Goal: Task Accomplishment & Management: Complete application form

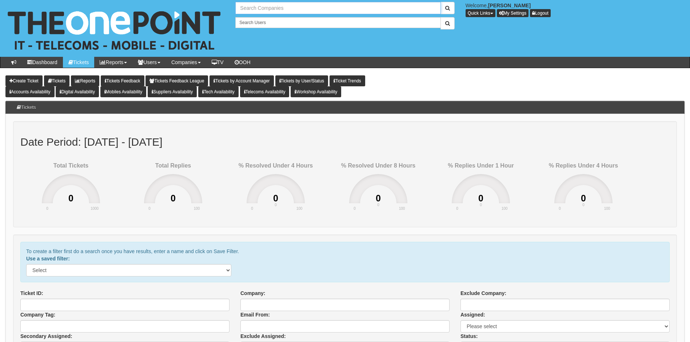
click at [275, 8] on input "text" at bounding box center [337, 8] width 205 height 12
click at [262, 18] on link "Canvasman Ltd" at bounding box center [338, 20] width 204 height 11
type input "Canvasman Ltd"
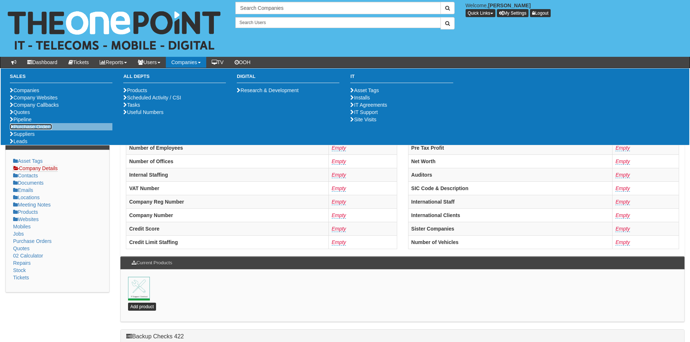
click at [33, 130] on link "Purchase Orders" at bounding box center [31, 127] width 42 height 6
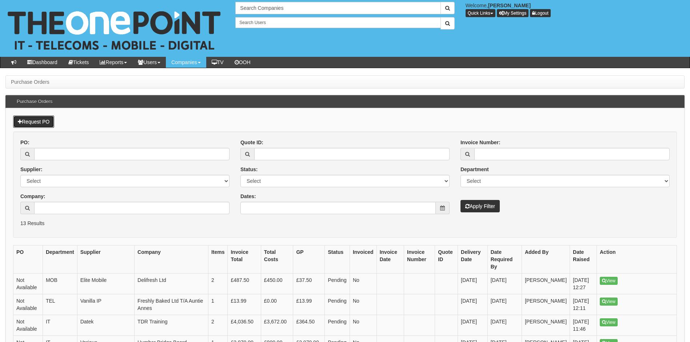
click at [29, 120] on link "Request PO" at bounding box center [33, 121] width 41 height 12
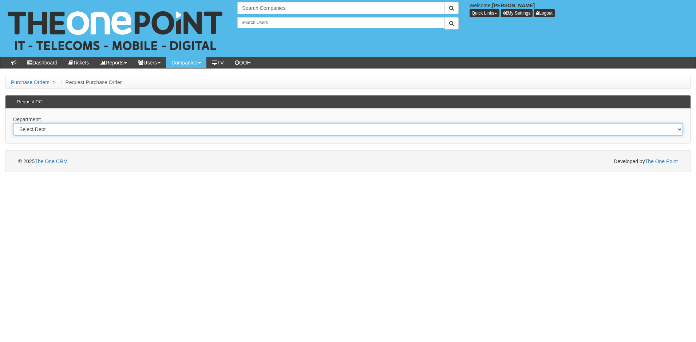
click at [82, 128] on select "Select Dept Digital Internal IT Mobiles Marketing Telecoms" at bounding box center [348, 129] width 670 height 12
select select "?pipeID=&dept=IT"
click at [13, 123] on select "Select Dept Digital Internal IT Mobiles Marketing Telecoms" at bounding box center [348, 129] width 670 height 12
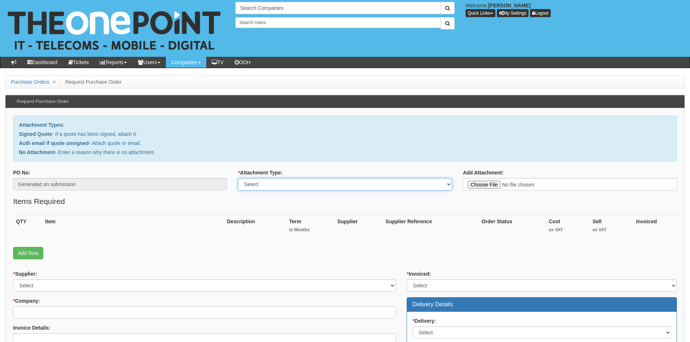
click at [288, 185] on select "Select Signed Quote Auth email with quote if unsigned No Attachment" at bounding box center [345, 184] width 214 height 12
type input "C:\fakepath\Canvasman - Replacement desktop.pdf"
click at [285, 184] on select "Select Signed Quote Auth email with quote if unsigned No Attachment" at bounding box center [345, 184] width 214 height 12
select select "Signed Quote"
click at [238, 178] on select "Select Signed Quote Auth email with quote if unsigned No Attachment" at bounding box center [345, 184] width 214 height 12
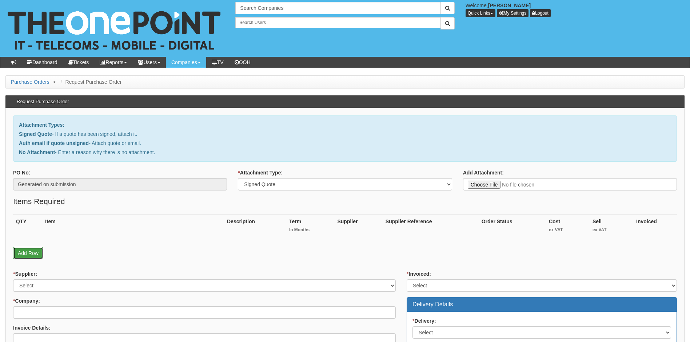
click at [30, 253] on link "Add Row" at bounding box center [28, 253] width 30 height 12
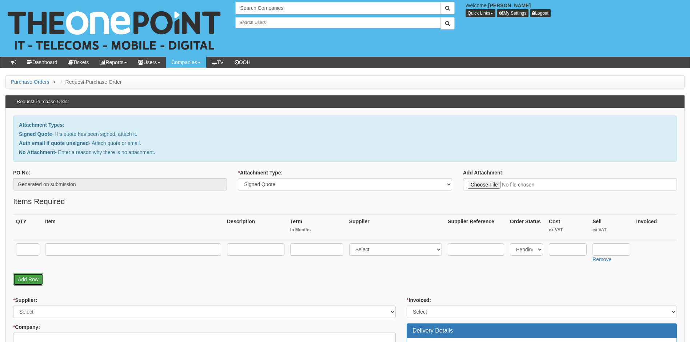
click at [28, 278] on link "Add Row" at bounding box center [28, 279] width 30 height 12
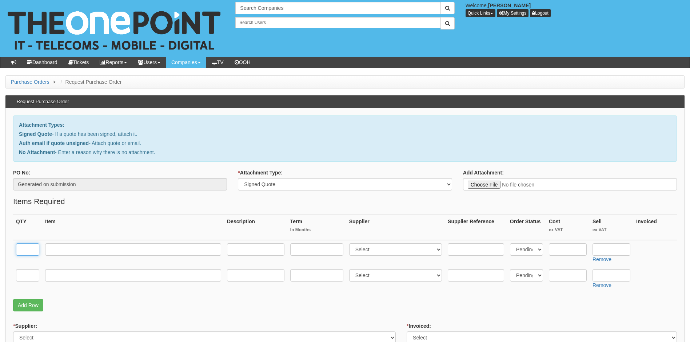
click at [29, 249] on input "text" at bounding box center [27, 249] width 23 height 12
type input "1"
click at [63, 251] on input "text" at bounding box center [133, 249] width 176 height 12
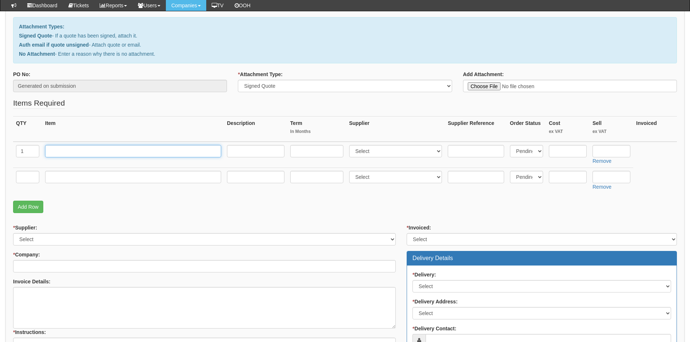
scroll to position [109, 0]
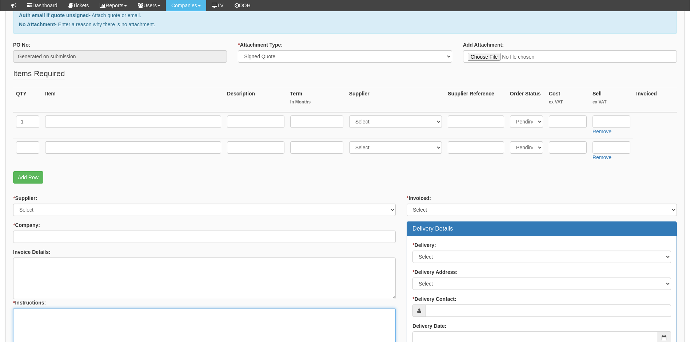
click at [35, 327] on textarea "* Instructions:" at bounding box center [204, 328] width 383 height 41
paste textarea "[URL][DOMAIN_NAME]"
type textarea "Link to desktop below https://intouch.tdsynnex.com/InTouch/MVC/Product/ProductD…"
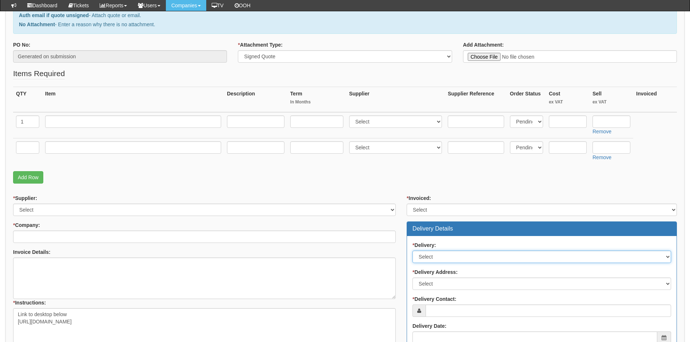
click at [445, 254] on select "Select No Not Applicable Yes" at bounding box center [542, 256] width 259 height 12
select select "1"
click at [413, 250] on select "Select No Not Applicable Yes" at bounding box center [542, 256] width 259 height 12
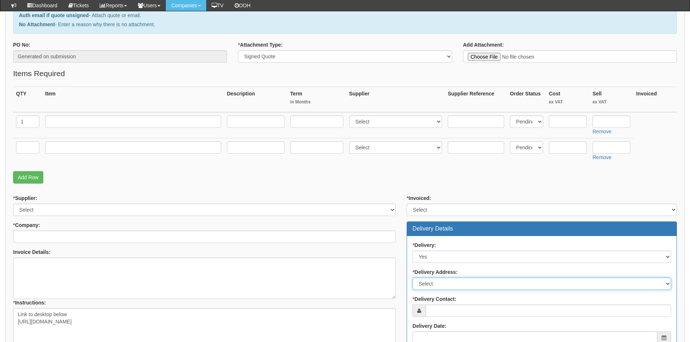
click at [444, 282] on select "Select Not Applicable Other" at bounding box center [542, 283] width 259 height 12
select select "other"
click at [413, 277] on select "Select Not Applicable Other" at bounding box center [542, 283] width 259 height 12
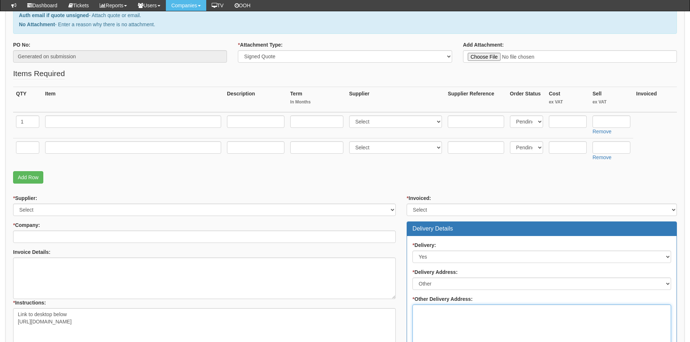
click at [437, 314] on textarea "* Other Delivery Address:" at bounding box center [542, 324] width 259 height 41
type textarea "To TOP"
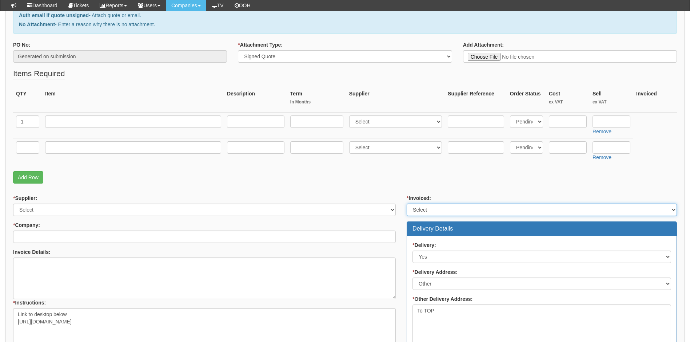
click at [454, 210] on select "Select Yes No N/A STB (part of order)" at bounding box center [542, 209] width 270 height 12
select select "2"
click at [407, 203] on select "Select Yes No N/A STB (part of order)" at bounding box center [542, 209] width 270 height 12
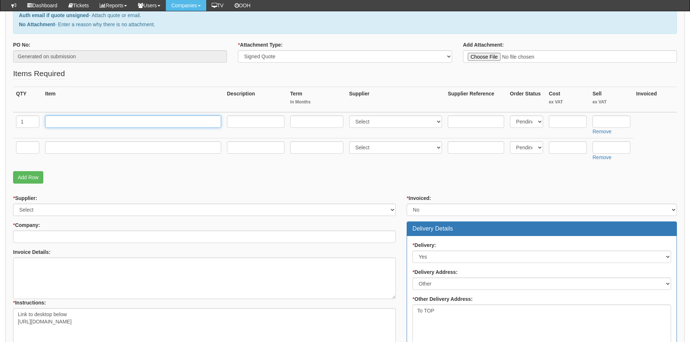
click at [65, 120] on input "text" at bounding box center [133, 121] width 176 height 12
paste input "HP ProDesk"
type input "HP ProDesk"
click at [564, 123] on input "text" at bounding box center [568, 121] width 38 height 12
type input "471.74"
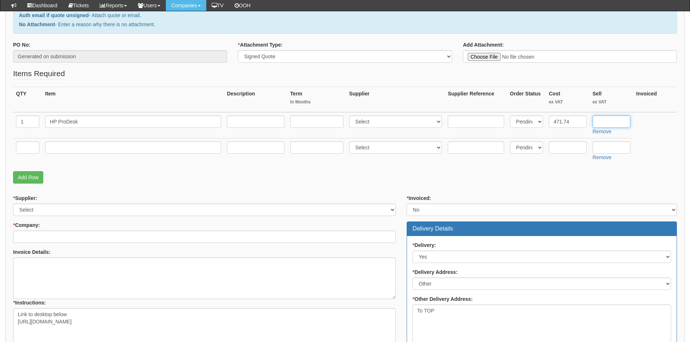
click at [611, 124] on input "text" at bounding box center [612, 121] width 38 height 12
type input "571.74"
click at [34, 149] on input "text" at bounding box center [27, 147] width 23 height 12
type input "1"
click at [86, 145] on input "text" at bounding box center [133, 147] width 176 height 12
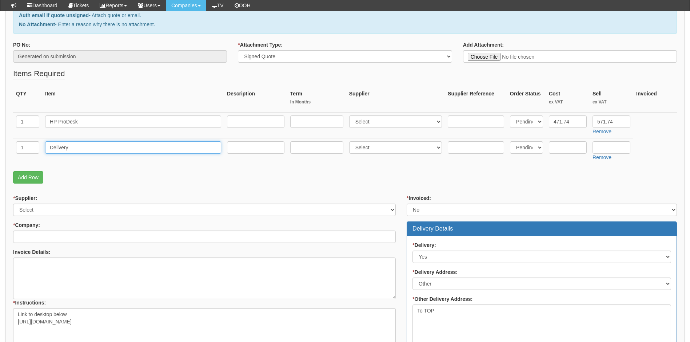
type input "Delivery"
click at [567, 146] on input "text" at bounding box center [568, 147] width 38 height 12
type input "1"
type input "0.00"
click at [603, 148] on input "text" at bounding box center [612, 147] width 38 height 12
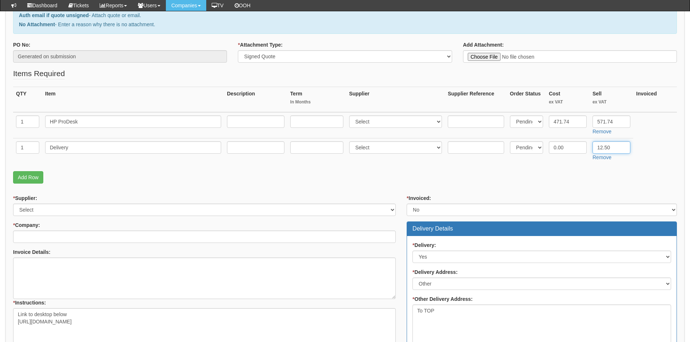
type input "12.50"
click at [584, 187] on form "PO No: Generated on submission * Attachment Type: Select Signed Quote Auth emai…" at bounding box center [345, 274] width 664 height 467
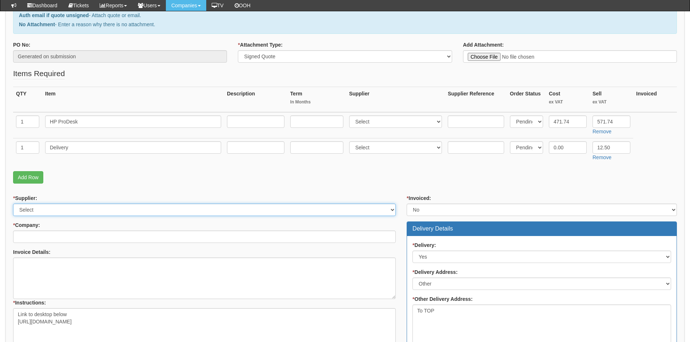
click at [69, 213] on select "Select 123 REG.co.uk 1Password 3 4Gon AA Jones Electric Ltd Abzorb Access Group…" at bounding box center [204, 209] width 383 height 12
select select "19"
click at [13, 203] on select "Select 123 REG.co.uk 1Password 3 4Gon AA Jones Electric Ltd Abzorb Access Group…" at bounding box center [204, 209] width 383 height 12
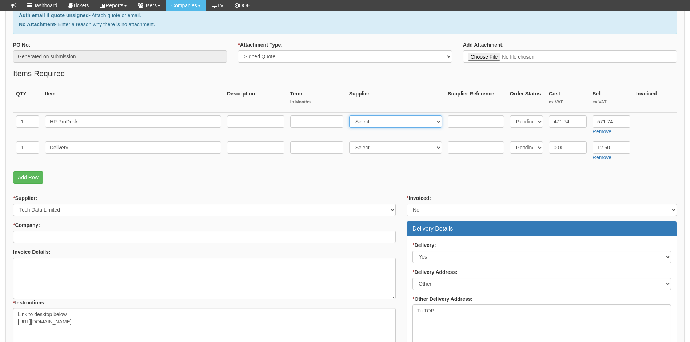
click at [403, 118] on select "Select 123 REG.co.uk 1Password 3 4Gon AA Jones Electric Ltd Abzorb Access Group…" at bounding box center [395, 121] width 93 height 12
select select "19"
click at [351, 115] on select "Select 123 REG.co.uk 1Password 3 4Gon AA Jones Electric Ltd Abzorb Access Group…" at bounding box center [395, 121] width 93 height 12
click at [385, 138] on td "Select 123 REG.co.uk 1Password 3 4Gon AA Jones Electric Ltd Abzorb Access Group…" at bounding box center [395, 151] width 99 height 26
click at [383, 149] on select "Select 123 REG.co.uk 1Password 3 4Gon AA Jones Electric Ltd Abzorb Access Group…" at bounding box center [395, 147] width 93 height 12
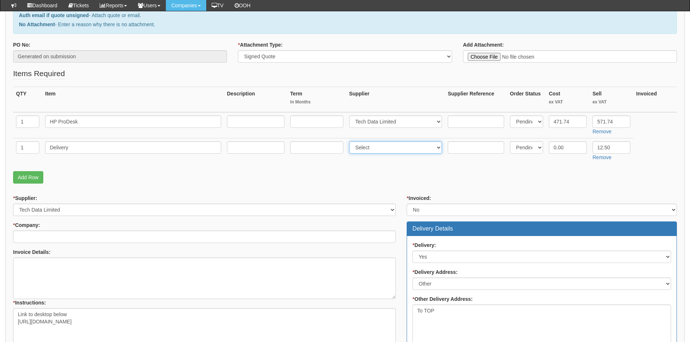
select select "19"
click at [351, 141] on select "Select 123 REG.co.uk 1Password 3 4Gon AA Jones Electric Ltd Abzorb Access Group…" at bounding box center [395, 147] width 93 height 12
click at [252, 183] on p "Add Row" at bounding box center [345, 177] width 664 height 12
click at [606, 122] on input "571.74" at bounding box center [612, 121] width 38 height 12
click at [626, 120] on input "582.74.74" at bounding box center [612, 121] width 38 height 12
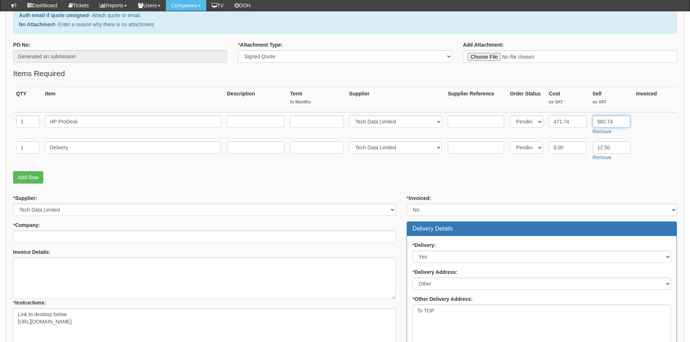
type input "582.74"
click at [513, 185] on fieldset "Items Required QTY Item Description Term In Months Supplier Supplier Reference …" at bounding box center [345, 127] width 664 height 119
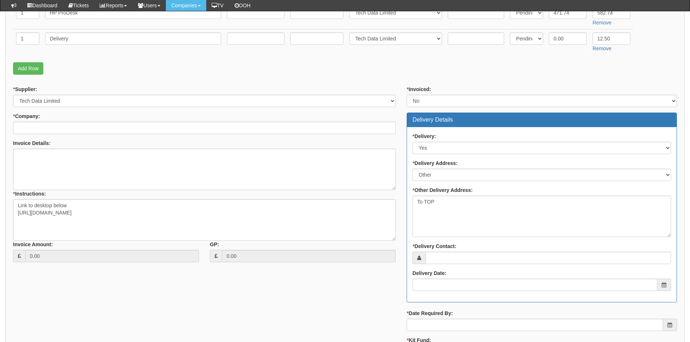
scroll to position [218, 0]
click at [444, 257] on input "* Delivery Contact:" at bounding box center [549, 257] width 246 height 12
click at [443, 252] on input "* Delivery Contact:" at bounding box center [549, 257] width 246 height 12
click at [430, 258] on input "* Delivery Contact:" at bounding box center [549, 257] width 246 height 12
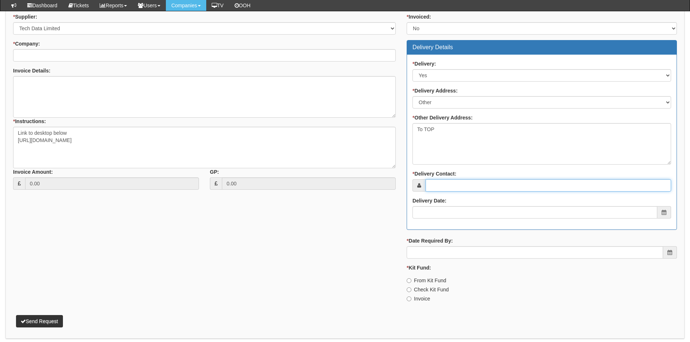
scroll to position [291, 0]
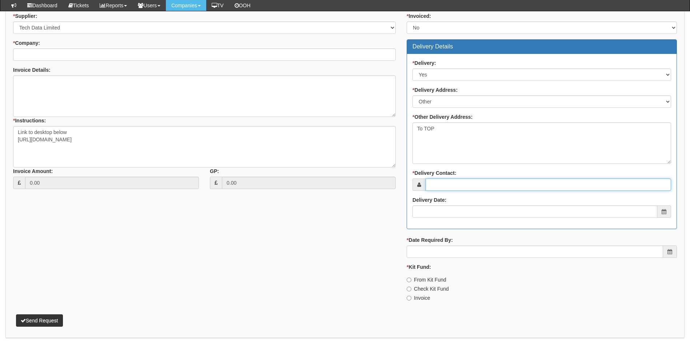
click at [461, 185] on input "* Delivery Contact:" at bounding box center [549, 184] width 246 height 12
type input "[PERSON_NAME]"
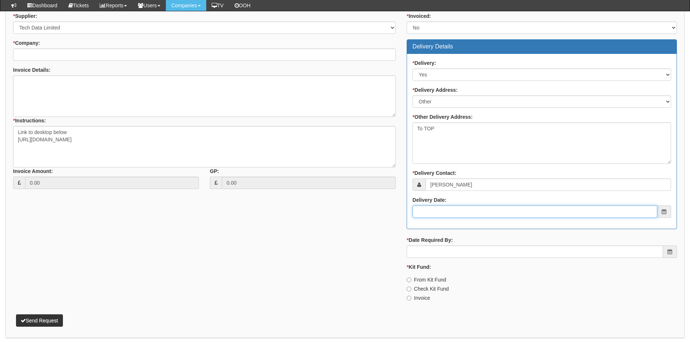
click at [450, 216] on input "Delivery Date:" at bounding box center [535, 211] width 245 height 12
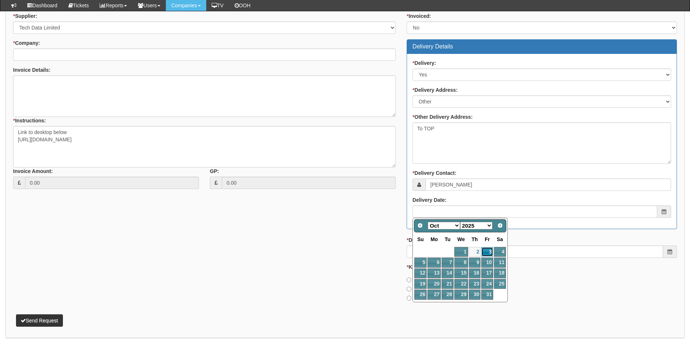
click at [488, 252] on link "3" at bounding box center [488, 252] width 12 height 10
type input "2025-10-03"
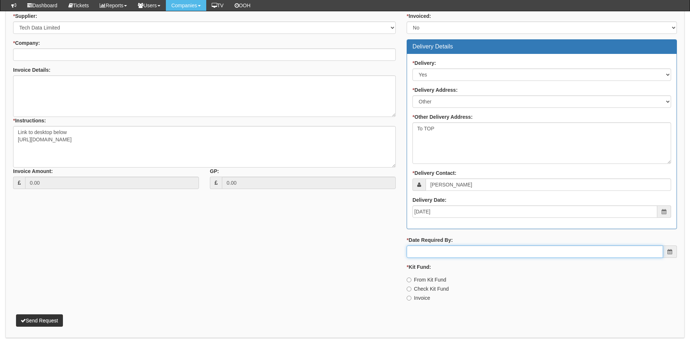
click at [438, 253] on input "* Date Required By:" at bounding box center [535, 251] width 257 height 12
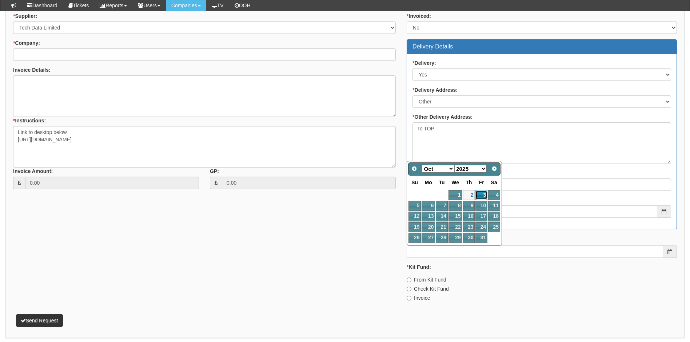
click at [479, 194] on link "3" at bounding box center [482, 195] width 12 height 10
type input "2025-10-03"
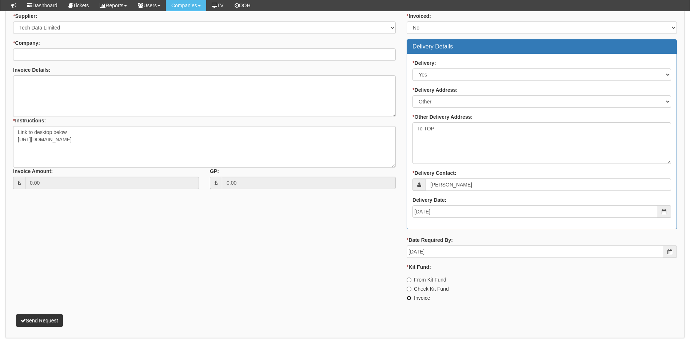
click at [409, 297] on input "Invoice" at bounding box center [409, 298] width 5 height 5
radio input "true"
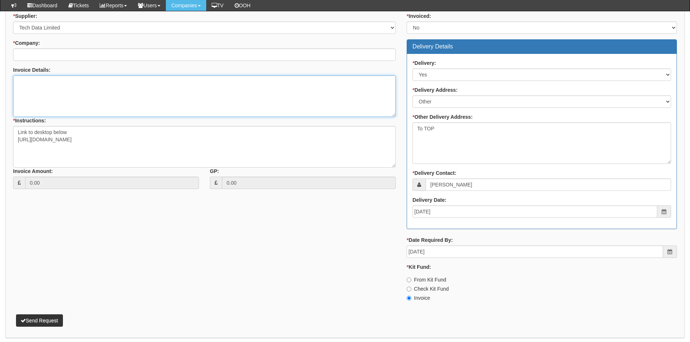
click at [78, 96] on textarea "Invoice Details:" at bounding box center [204, 95] width 383 height 41
type textarea "As above and below"
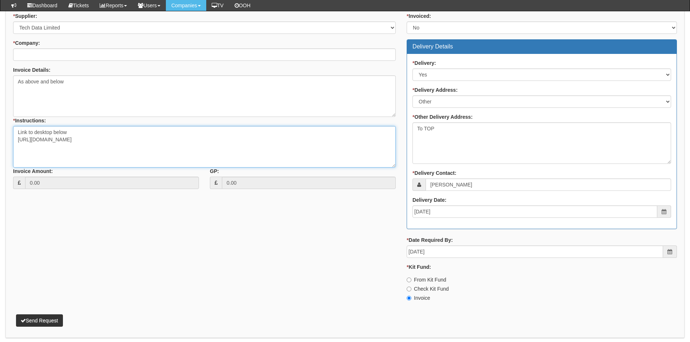
click at [230, 140] on textarea "Link to desktop below https://intouch.tdsynnex.com/InTouch/MVC/Product/ProductD…" at bounding box center [204, 146] width 383 height 41
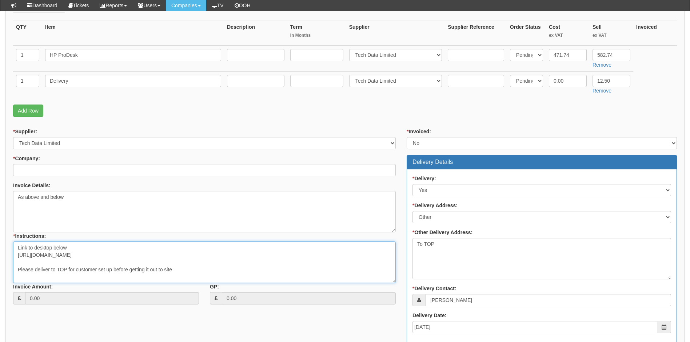
scroll to position [182, 0]
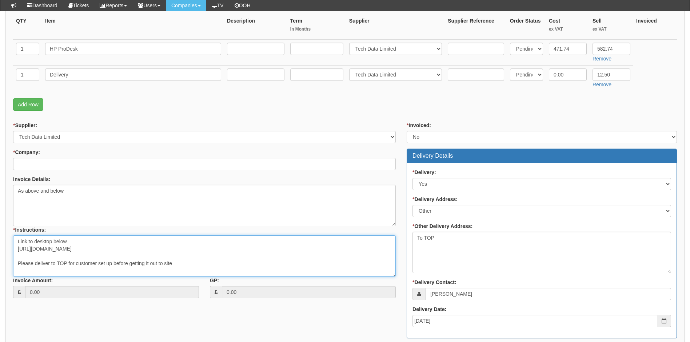
type textarea "Link to desktop below https://intouch.tdsynnex.com/InTouch/MVC/Product/ProductD…"
click at [82, 163] on input "* Company:" at bounding box center [204, 164] width 383 height 12
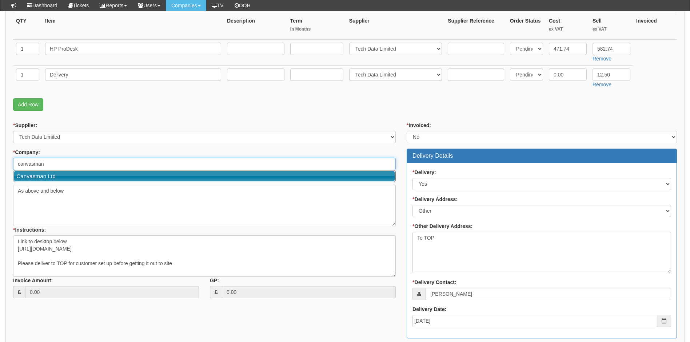
click at [49, 175] on link "Canvasman Ltd" at bounding box center [204, 176] width 381 height 11
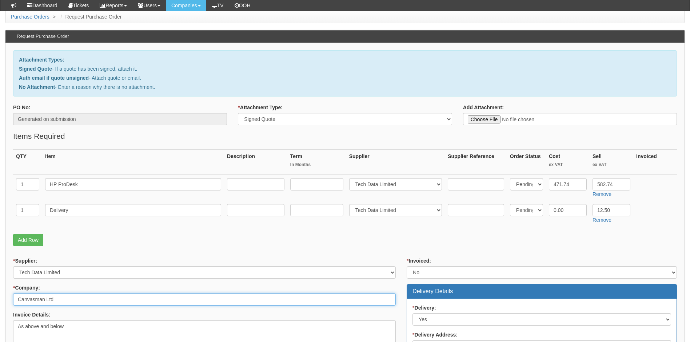
scroll to position [36, 0]
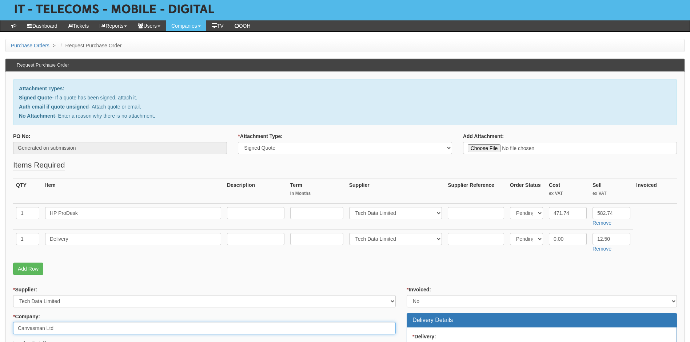
type input "Canvasman Ltd"
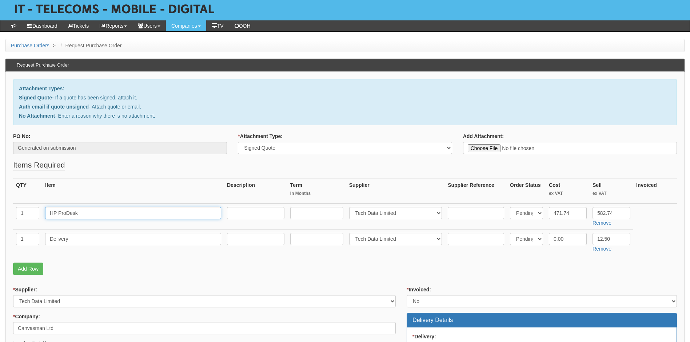
click at [82, 215] on input "HP ProDesk" at bounding box center [133, 213] width 176 height 12
type input "HP ProDesk 2"
click at [307, 268] on p "Add Row" at bounding box center [345, 268] width 664 height 12
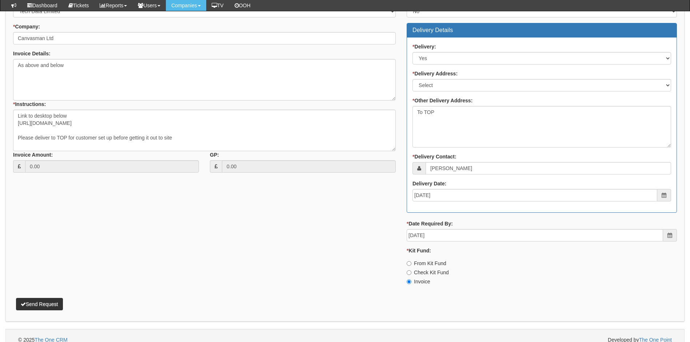
scroll to position [316, 0]
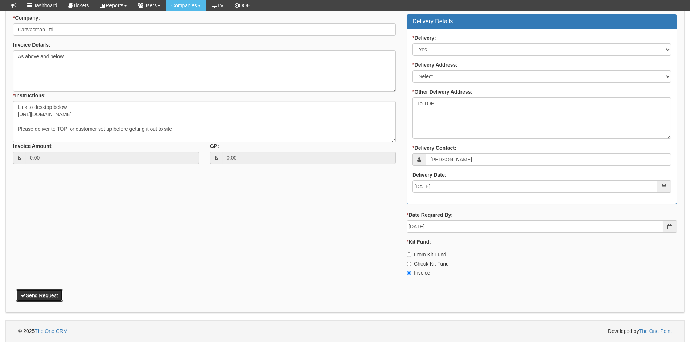
click at [39, 294] on button "Send Request" at bounding box center [39, 295] width 47 height 12
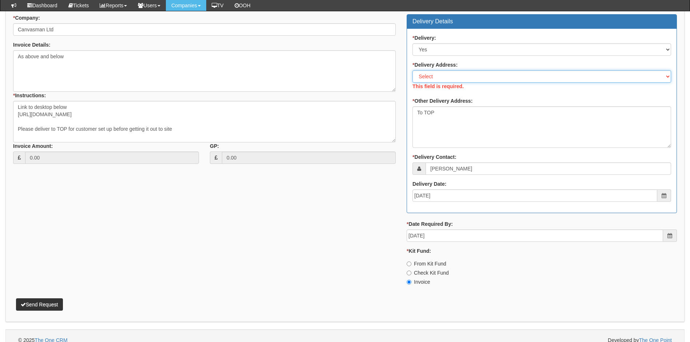
click at [448, 77] on select "Select Not Applicable Main Address - BD17 7AX Other" at bounding box center [542, 76] width 259 height 12
select select "other"
click at [413, 70] on select "Select Not Applicable Main Address - BD17 7AX Other" at bounding box center [542, 76] width 259 height 12
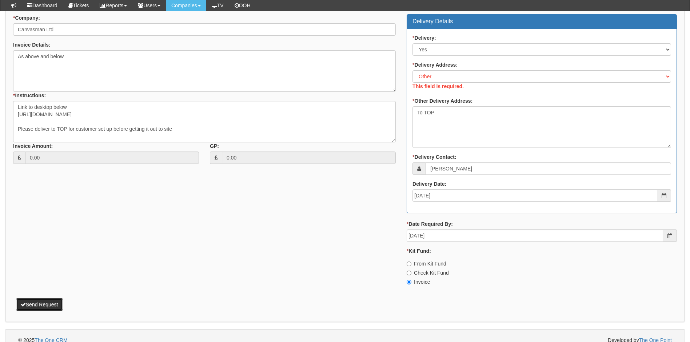
click at [36, 303] on div "Attachment Types: Signed Quote - If a quote has been signed, attach it. Auth em…" at bounding box center [345, 47] width 680 height 548
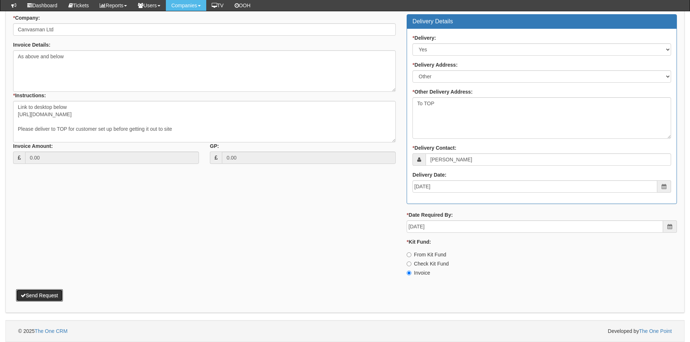
click at [41, 294] on button "Send Request" at bounding box center [39, 295] width 47 height 12
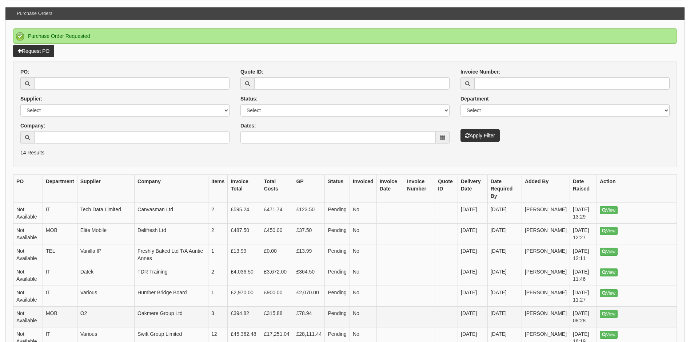
scroll to position [182, 0]
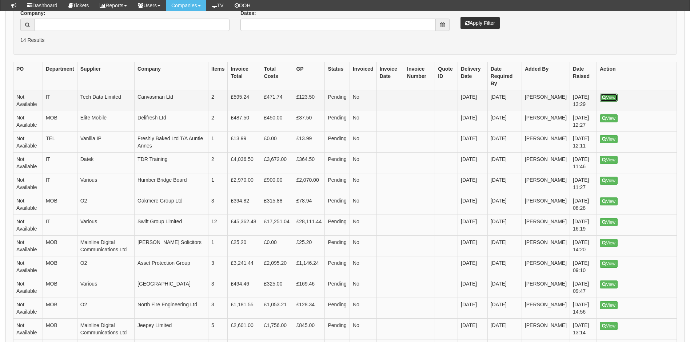
click at [608, 94] on link "View" at bounding box center [609, 98] width 18 height 8
